Goal: Information Seeking & Learning: Find specific fact

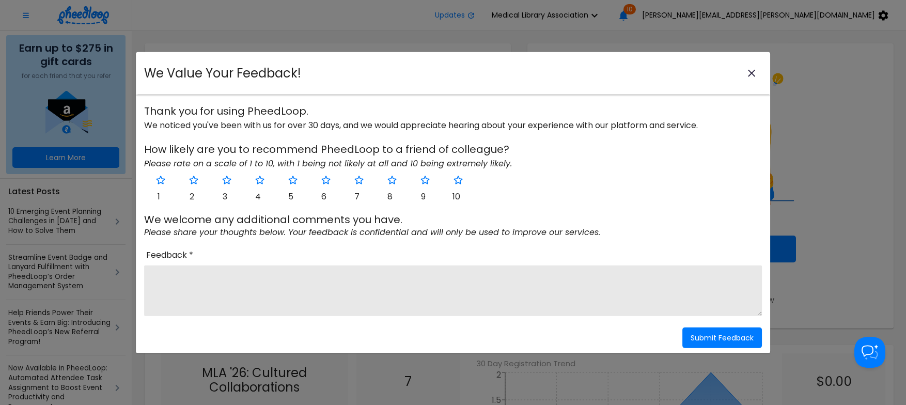
click at [752, 71] on icon "close-modal" at bounding box center [752, 73] width 12 height 12
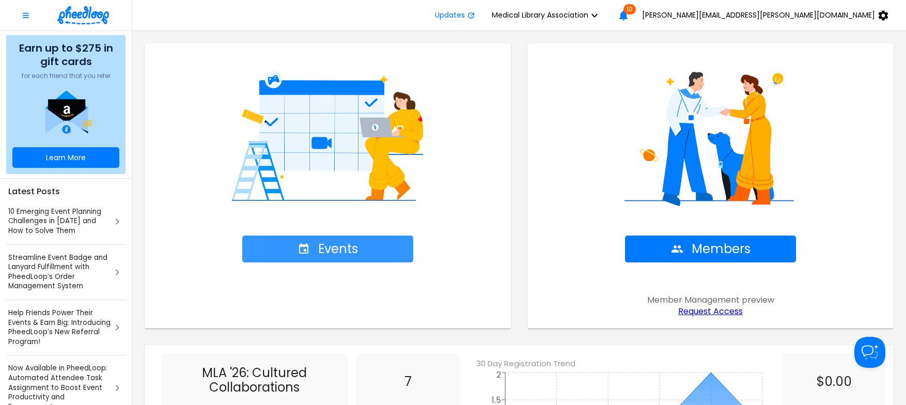
click at [325, 254] on span "Events" at bounding box center [328, 249] width 60 height 14
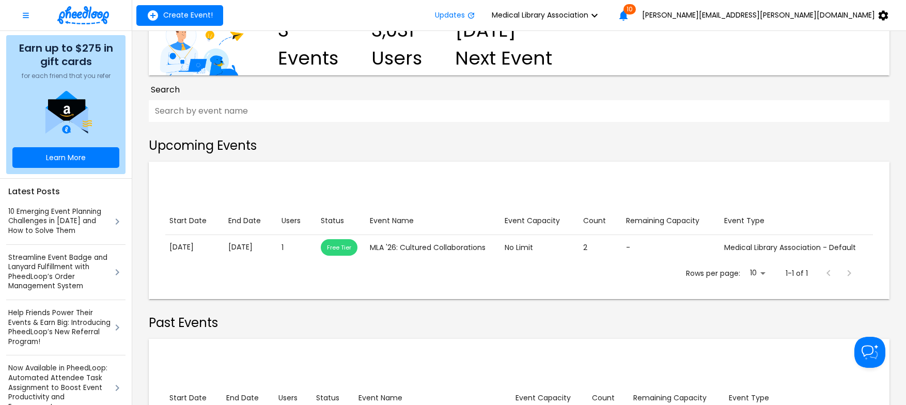
scroll to position [184, 0]
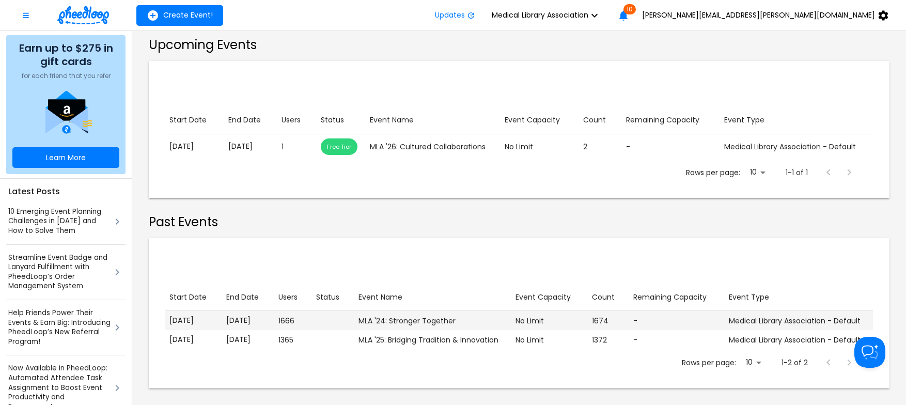
click at [250, 320] on p "[DATE]" at bounding box center [248, 320] width 44 height 11
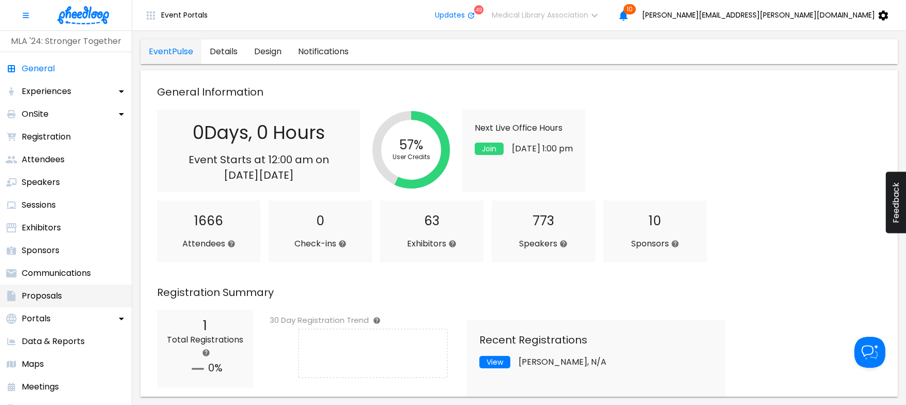
click at [37, 293] on p "Proposals" at bounding box center [42, 296] width 40 height 12
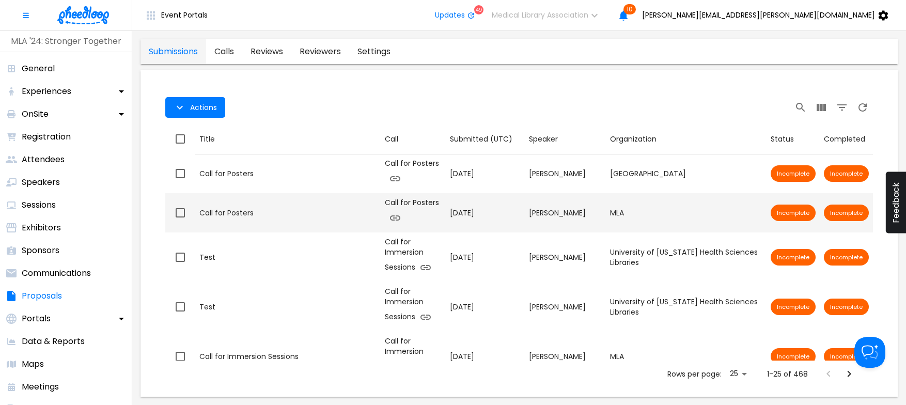
click at [218, 211] on div "Call for Posters" at bounding box center [287, 213] width 177 height 10
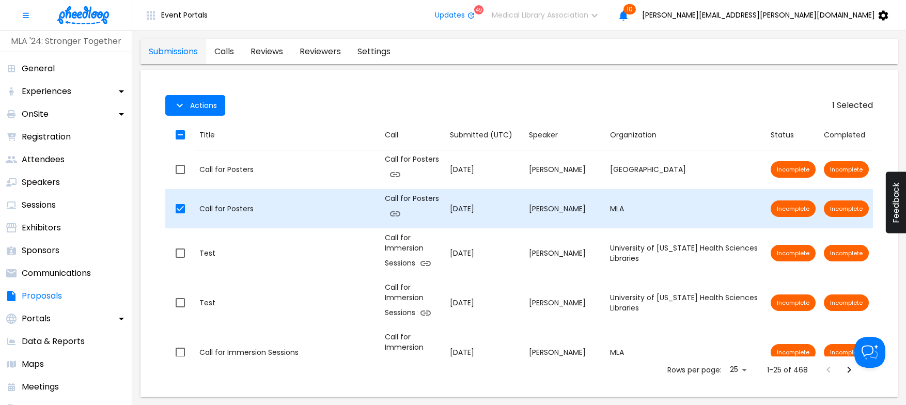
checkbox input "true"
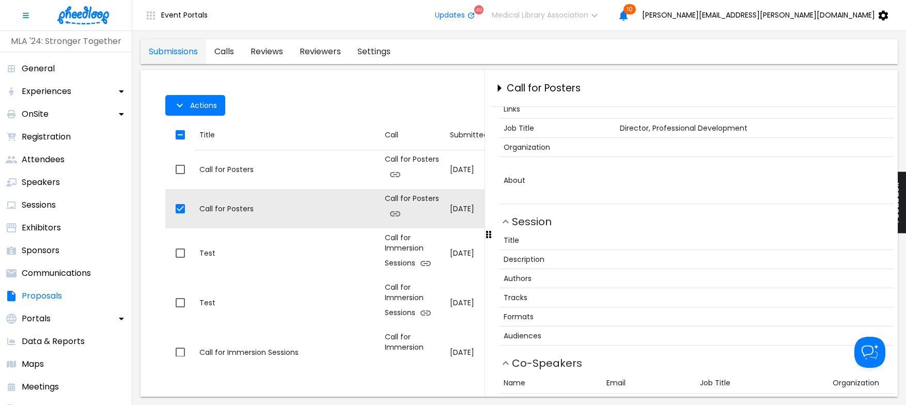
scroll to position [455, 0]
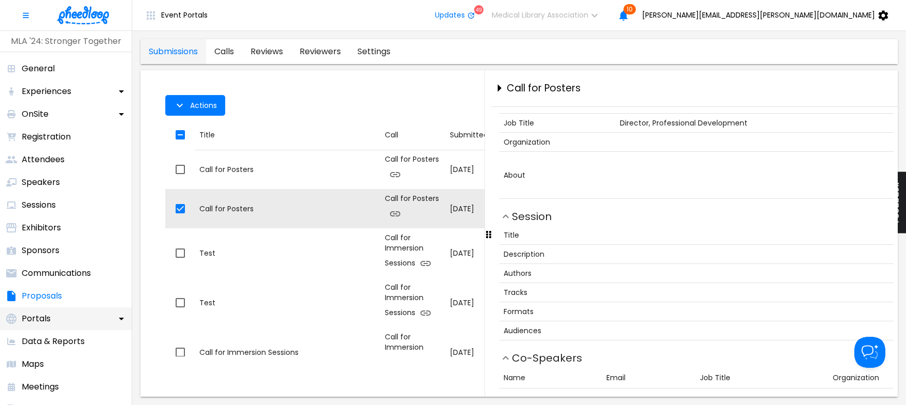
click at [119, 316] on icon at bounding box center [121, 319] width 12 height 12
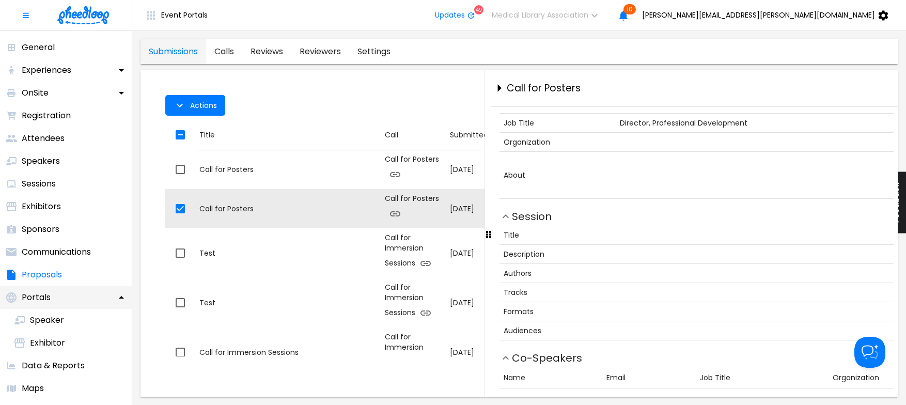
scroll to position [0, 0]
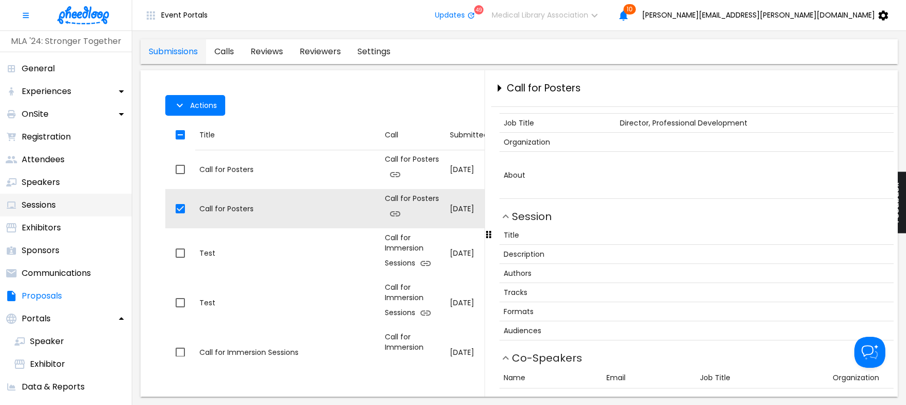
drag, startPoint x: 62, startPoint y: 231, endPoint x: 34, endPoint y: 209, distance: 36.1
click at [30, 206] on p "Sessions" at bounding box center [39, 205] width 34 height 12
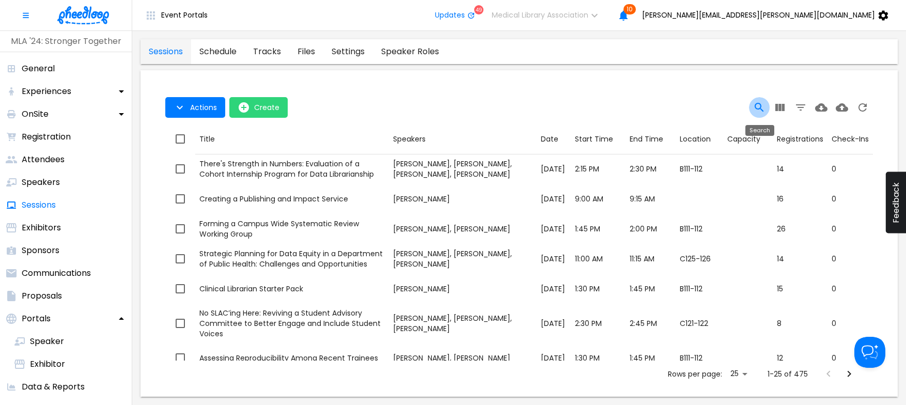
click at [756, 103] on icon "Search" at bounding box center [759, 107] width 12 height 12
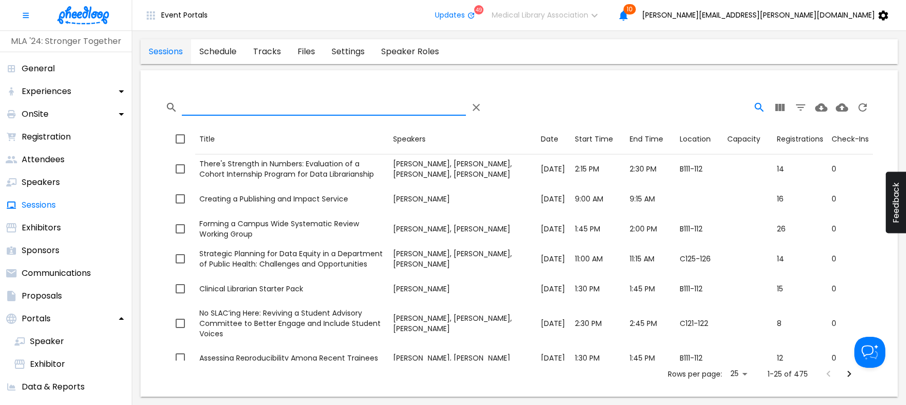
click at [226, 107] on input "Search" at bounding box center [324, 107] width 284 height 17
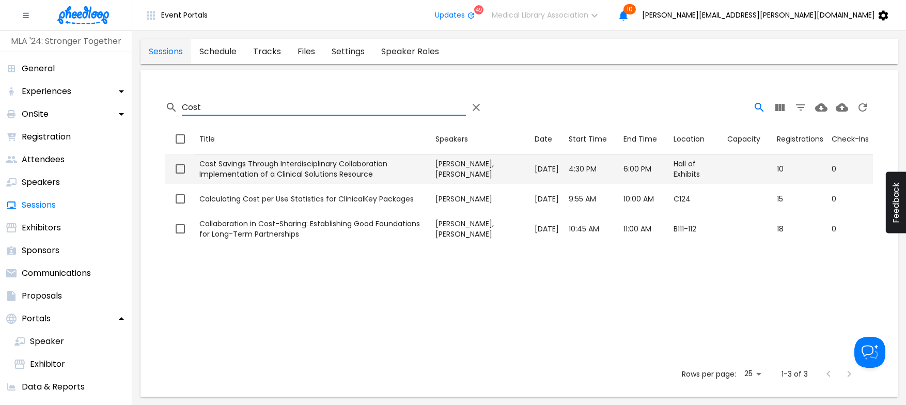
type input "Cost"
click at [240, 164] on div "Cost Savings Through Interdisciplinary Collaboration Implementation of a Clinic…" at bounding box center [313, 169] width 228 height 21
checkbox input "true"
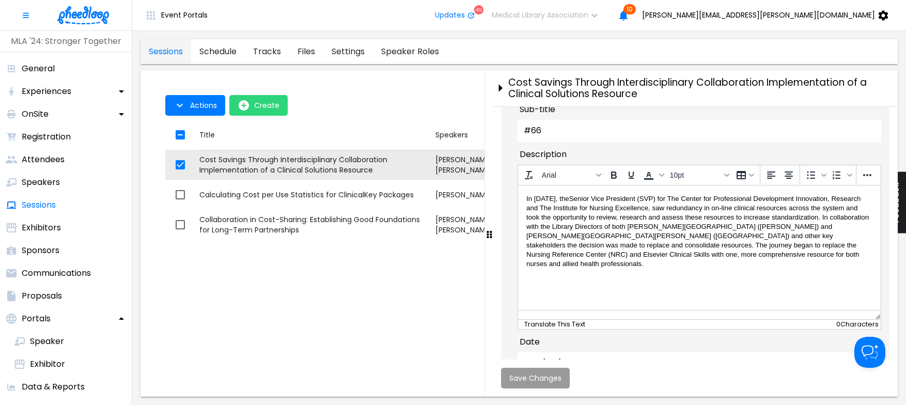
scroll to position [119, 0]
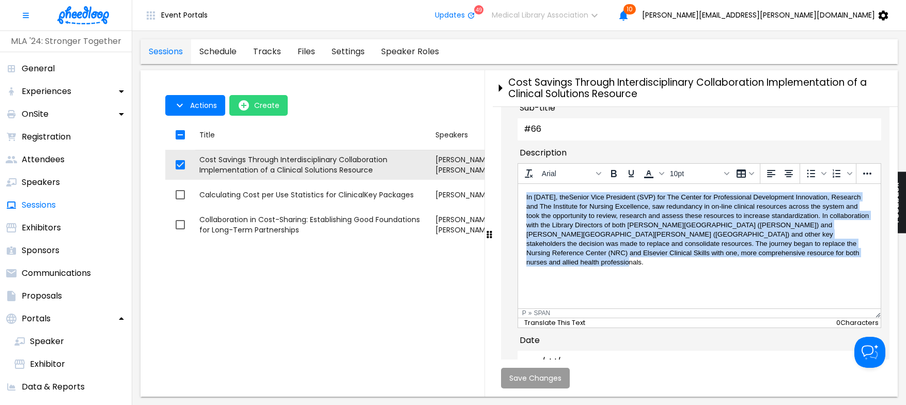
drag, startPoint x: 526, startPoint y: 199, endPoint x: 811, endPoint y: 267, distance: 293.1
click at [811, 266] on p "In [DATE], the Senior Vice President (SVP) for The Center for Professional Deve…" at bounding box center [699, 229] width 346 height 74
copy p "In [DATE], the Senior Vice President (SVP) for The Center for Professional Deve…"
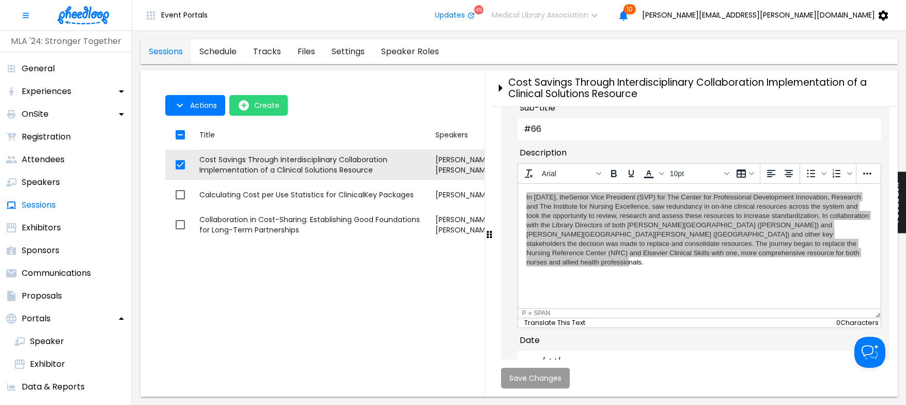
click at [608, 354] on div "Date [DATE]" at bounding box center [700, 353] width 364 height 39
click at [27, 295] on p "Proposals" at bounding box center [42, 296] width 40 height 12
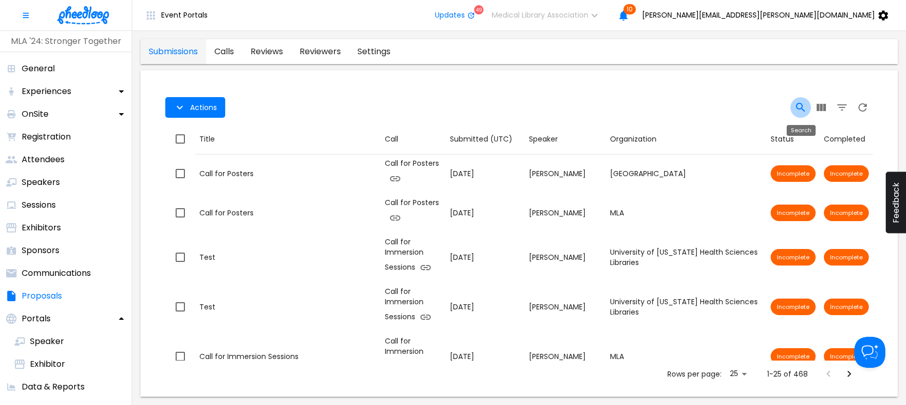
click at [796, 105] on icon "Search" at bounding box center [801, 107] width 12 height 12
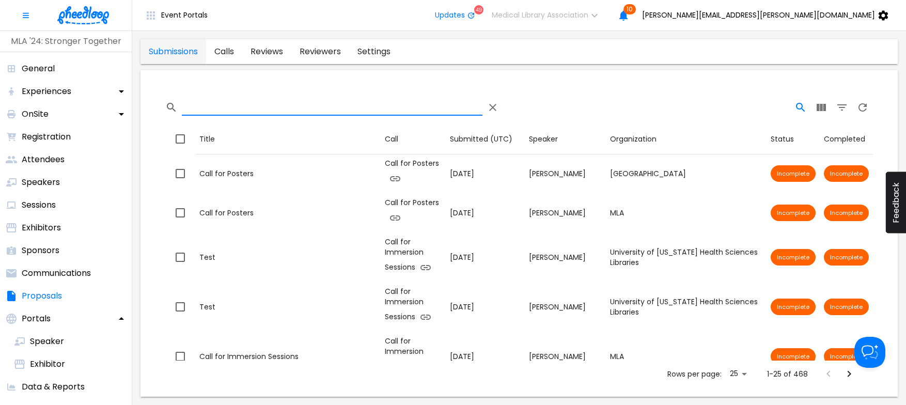
click at [396, 110] on input "Search" at bounding box center [332, 107] width 301 height 17
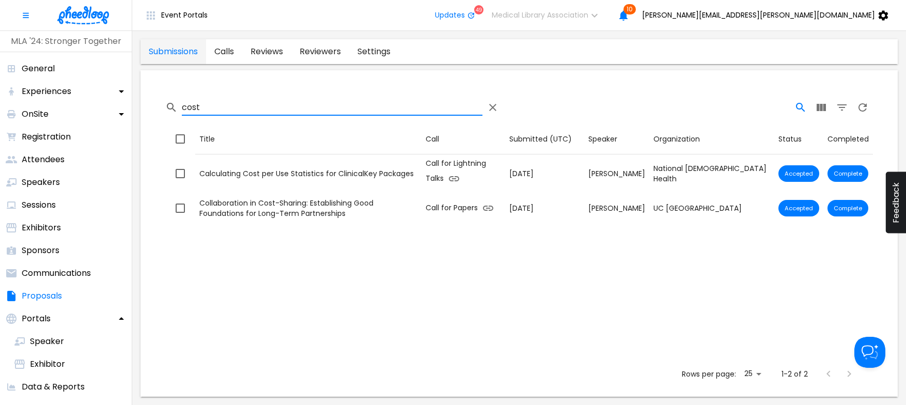
drag, startPoint x: 221, startPoint y: 103, endPoint x: 179, endPoint y: 104, distance: 41.3
click at [182, 104] on input "cost" at bounding box center [332, 107] width 301 height 17
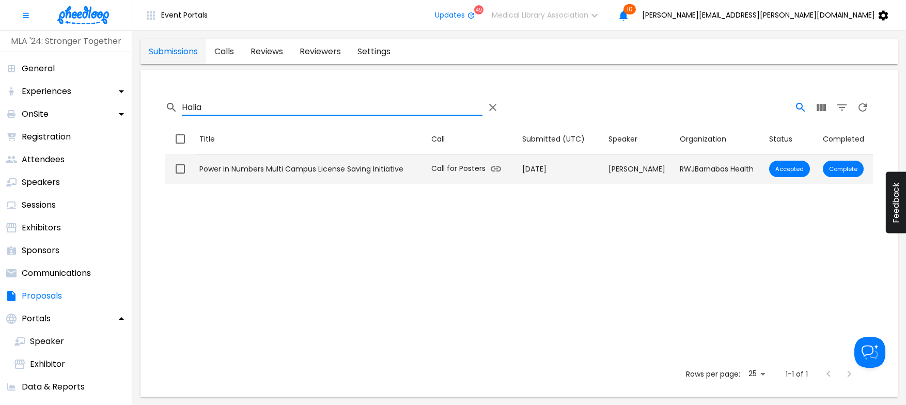
type input "Halia"
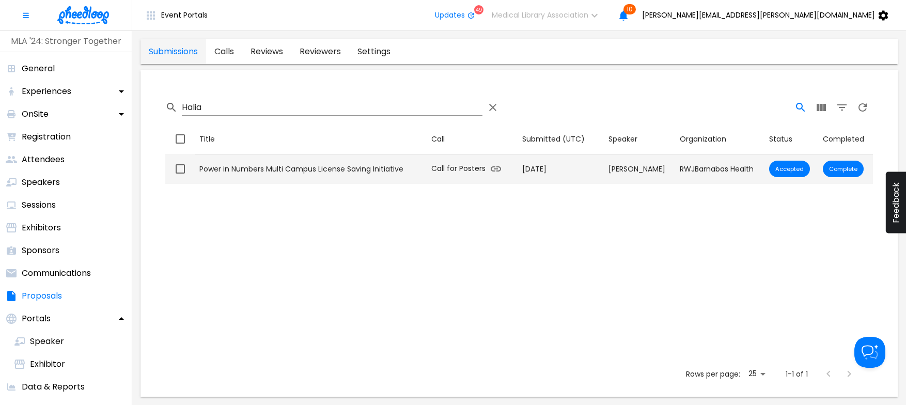
click at [272, 166] on div "Power in Numbers Multi Campus License Saving Initiative" at bounding box center [311, 169] width 224 height 10
checkbox input "true"
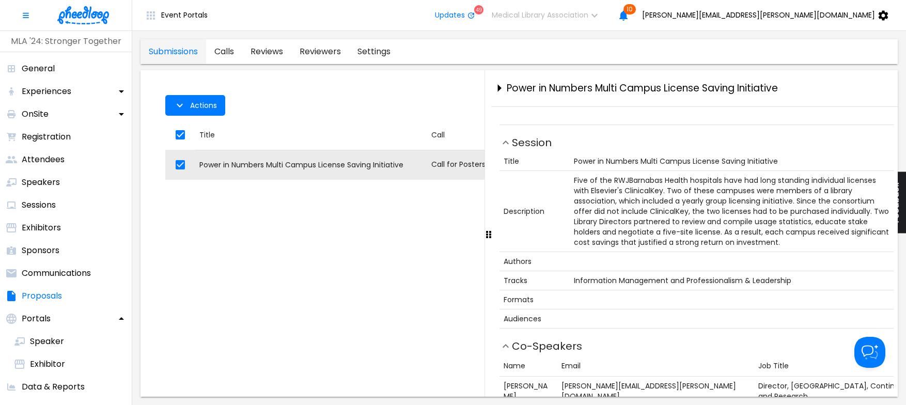
scroll to position [429, 0]
